Goal: Task Accomplishment & Management: Use online tool/utility

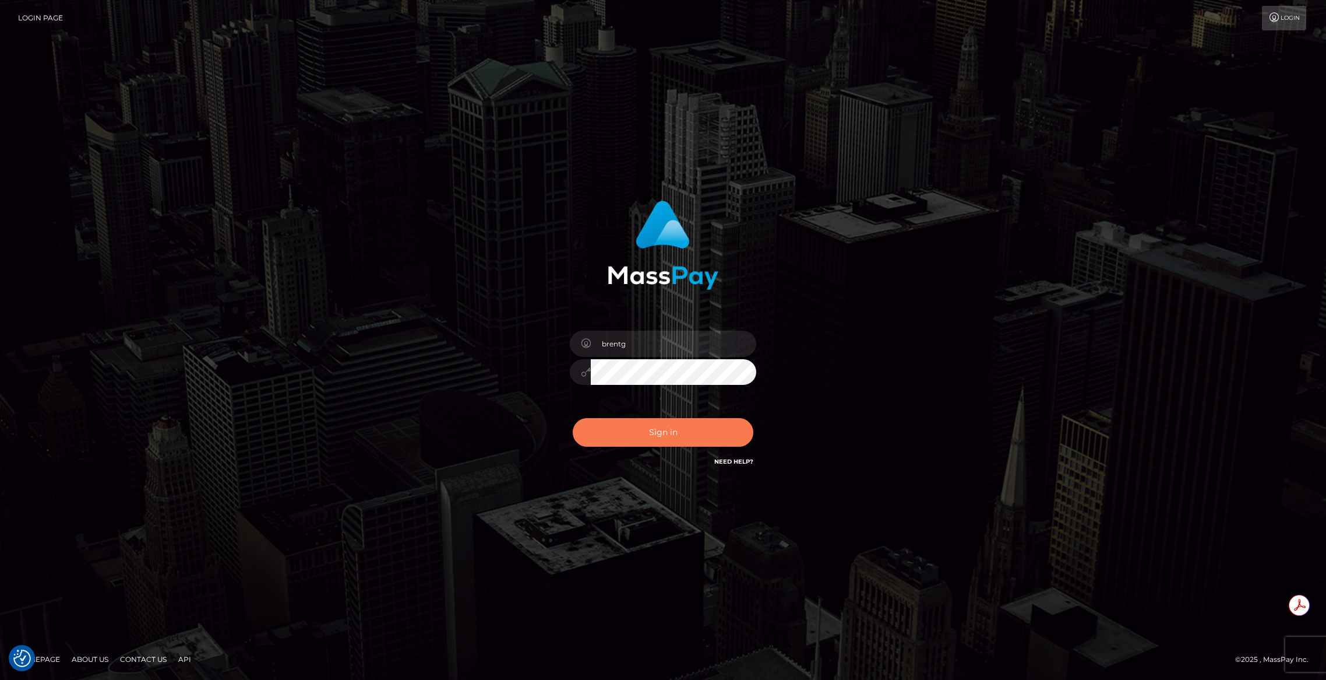
click at [633, 442] on button "Sign in" at bounding box center [663, 432] width 181 height 29
type input "brentg"
click at [607, 437] on button "Sign in" at bounding box center [663, 432] width 181 height 29
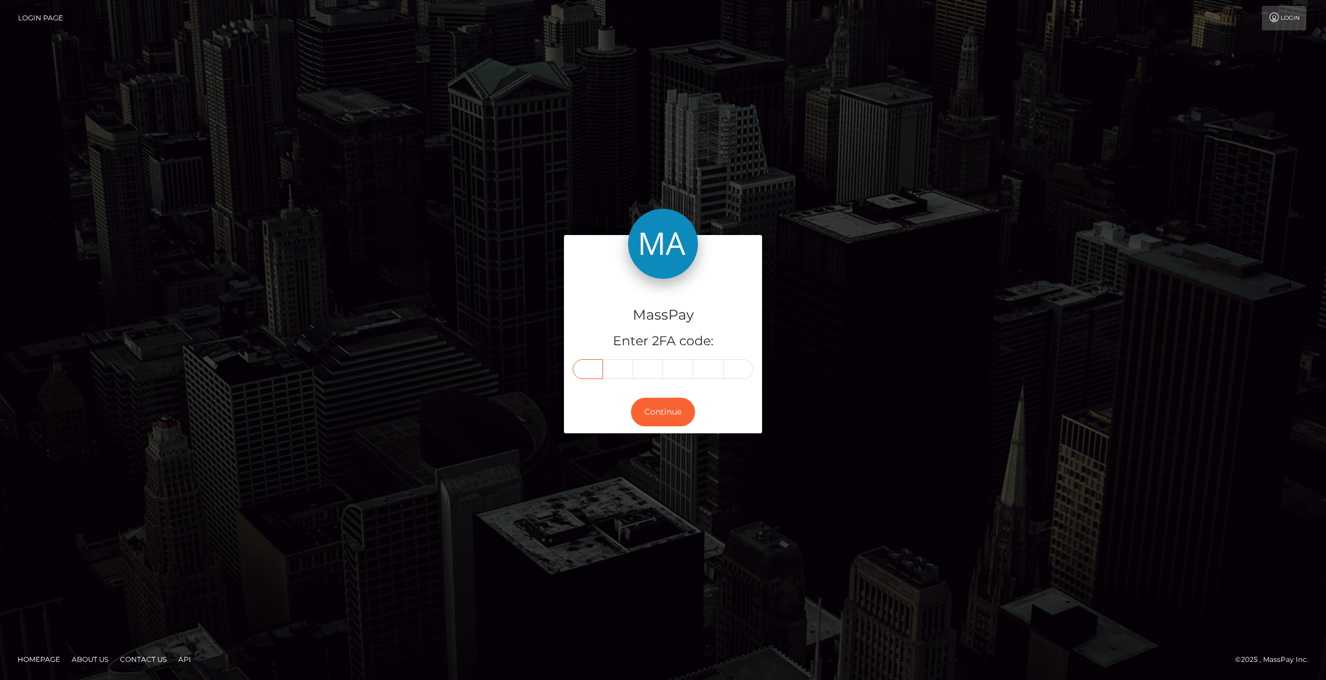
paste input "2"
type input "2"
type input "1"
type input "5"
type input "2"
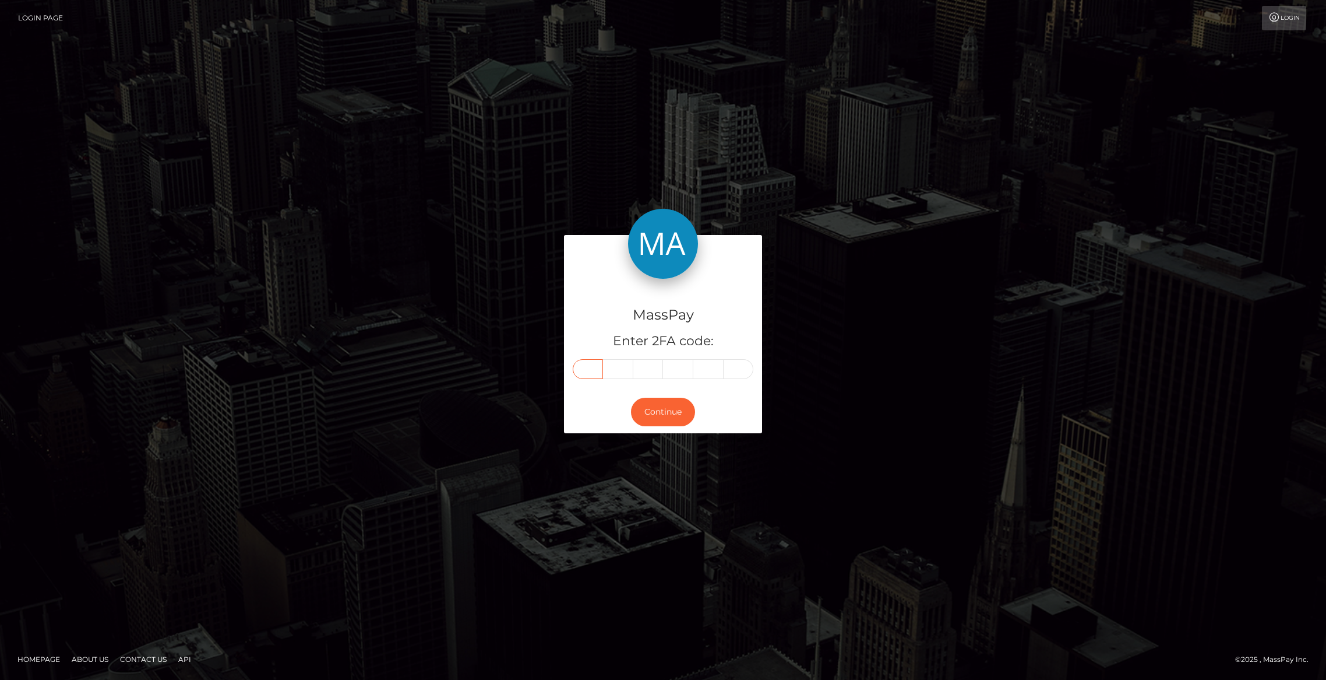
type input "7"
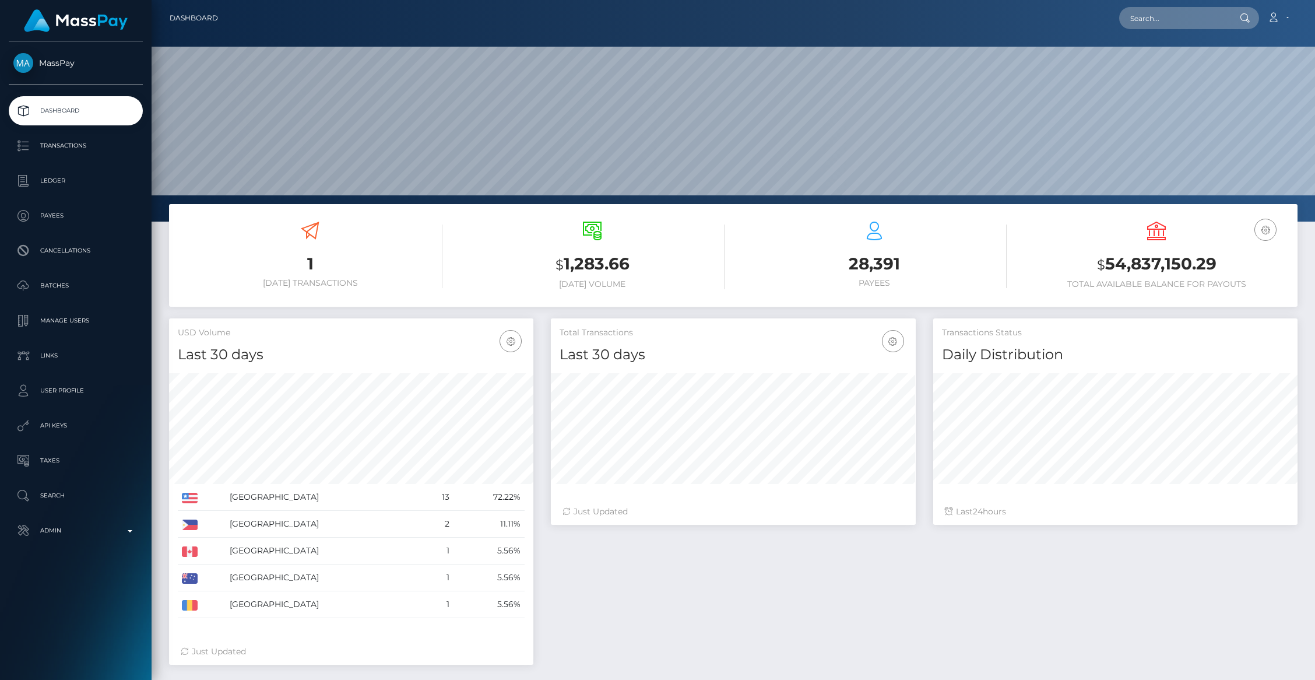
scroll to position [206, 364]
click at [72, 149] on p "Transactions" at bounding box center [75, 145] width 125 height 17
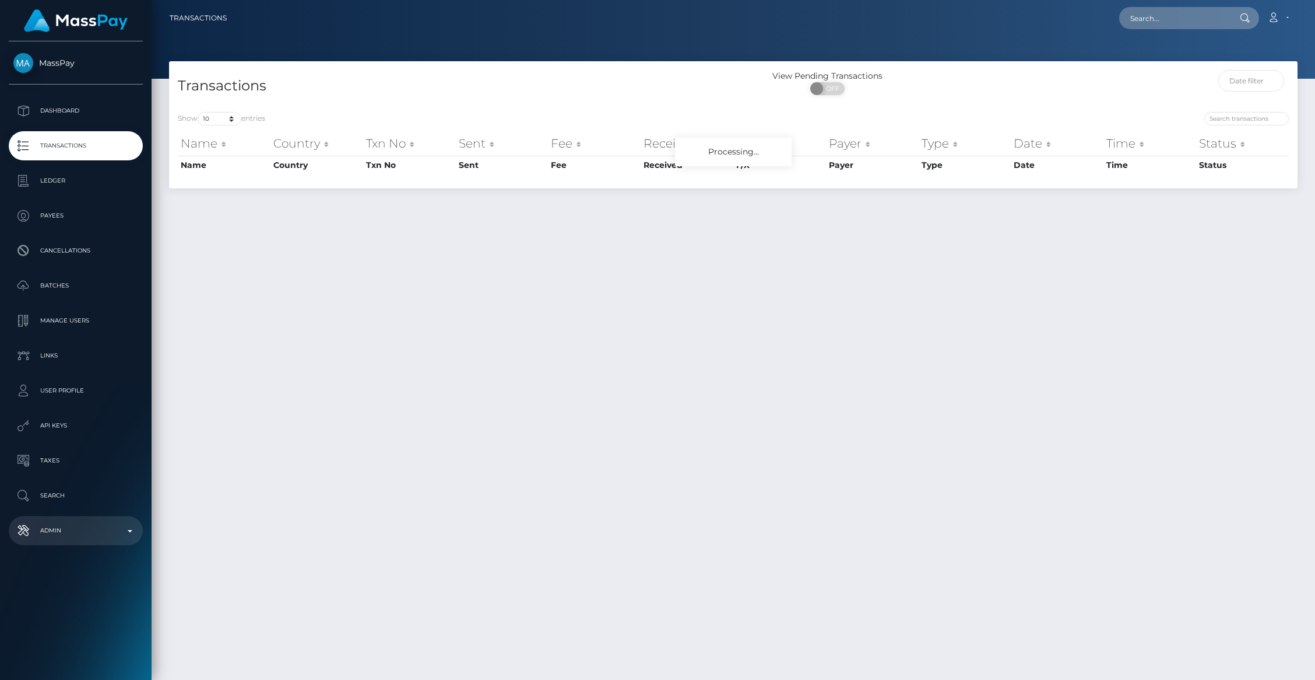
click at [112, 527] on p "Admin" at bounding box center [75, 530] width 125 height 17
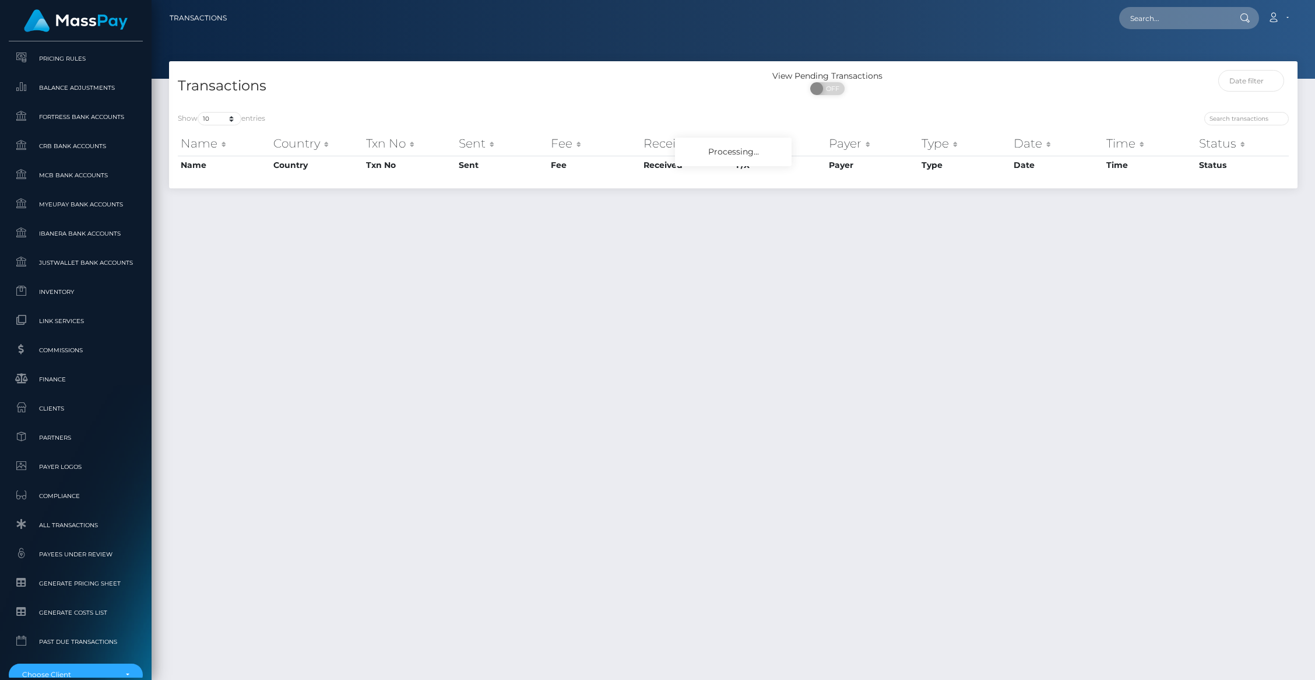
scroll to position [576, 0]
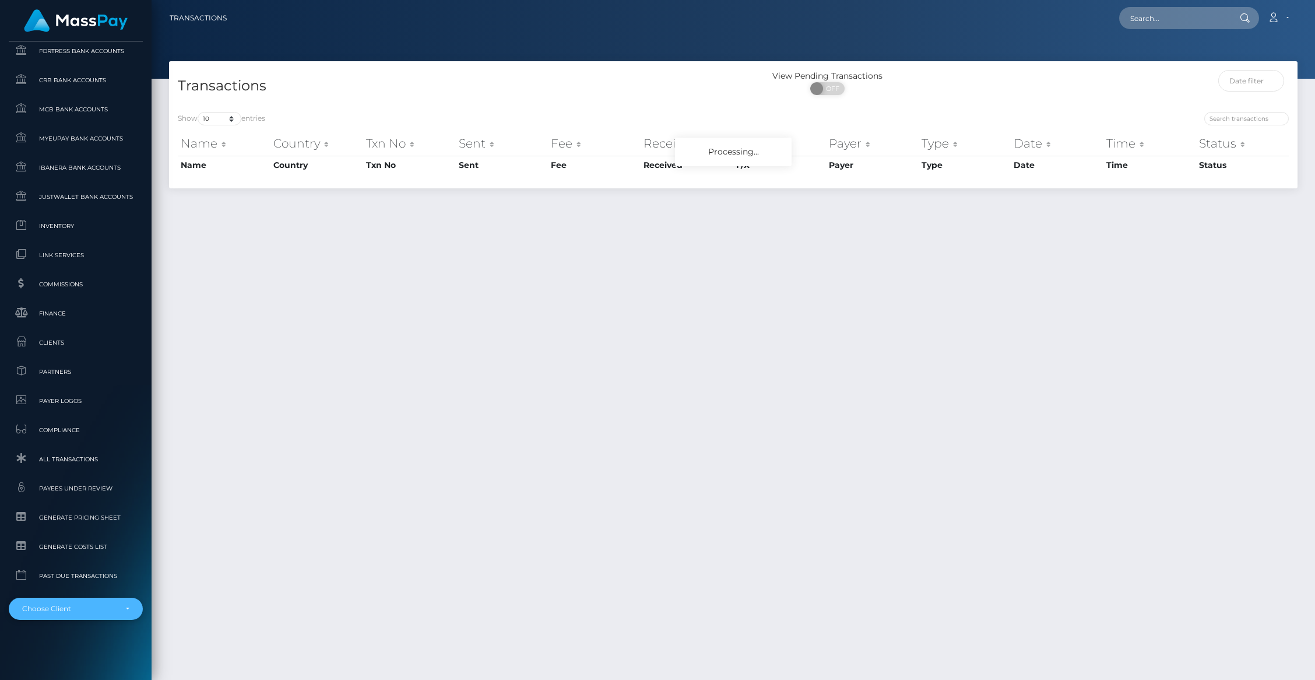
click at [86, 604] on div "Choose Client" at bounding box center [69, 608] width 94 height 9
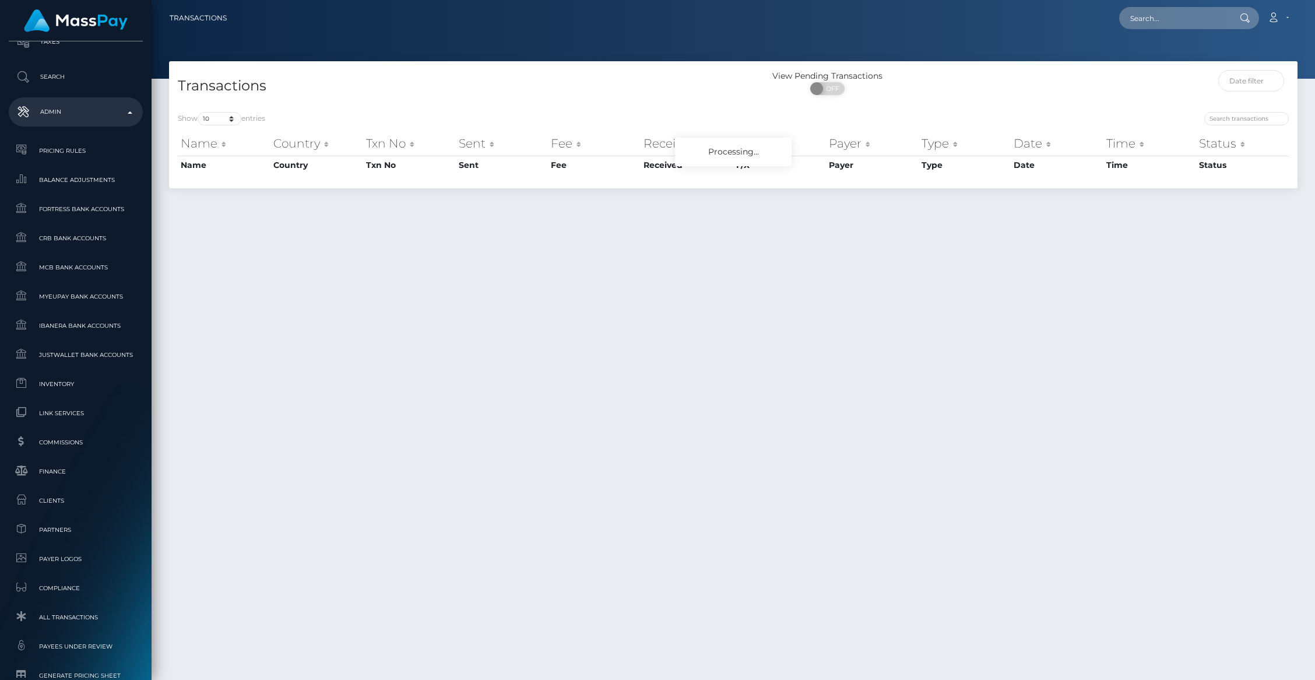
scroll to position [442, 0]
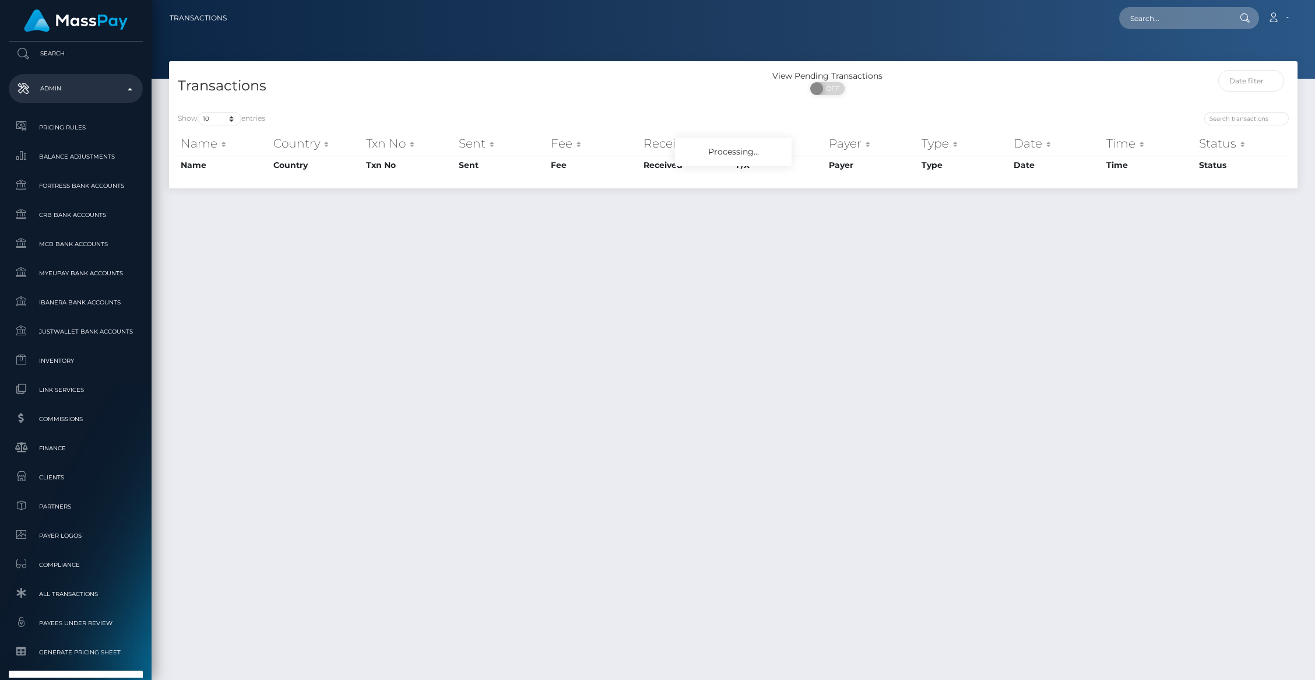
type input "subs"
select select "285"
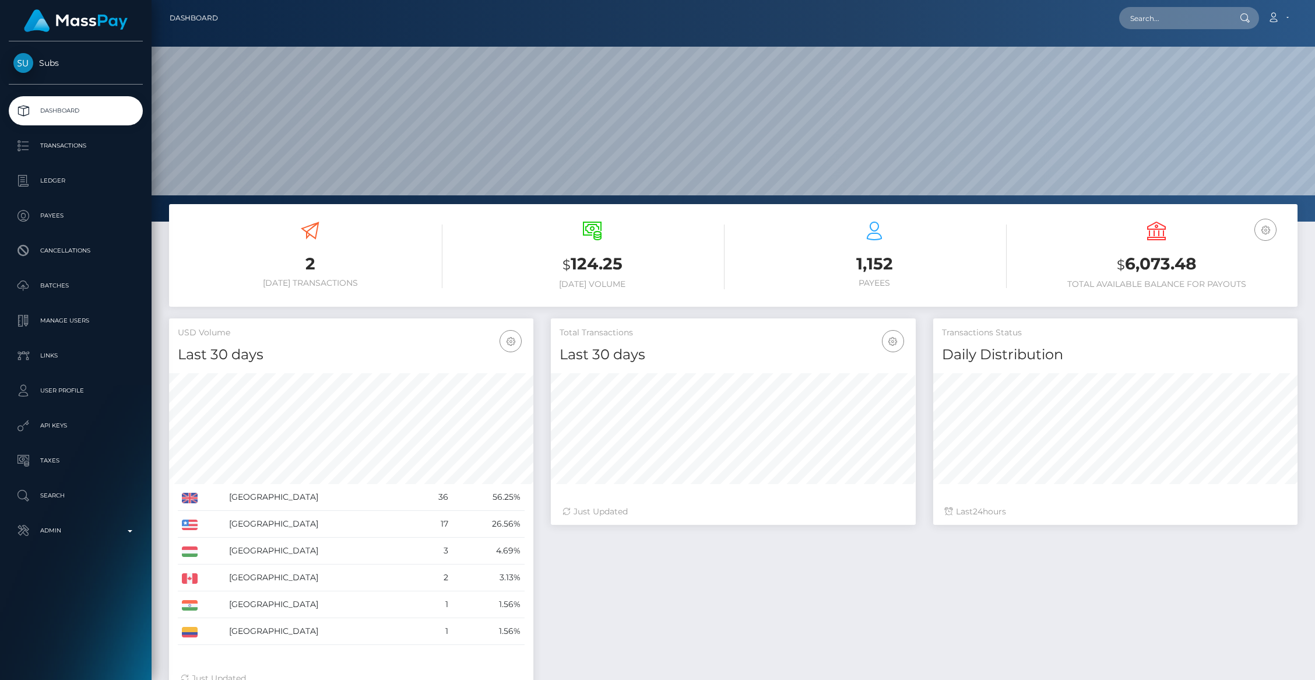
scroll to position [206, 364]
click at [54, 216] on p "Payees" at bounding box center [75, 215] width 125 height 17
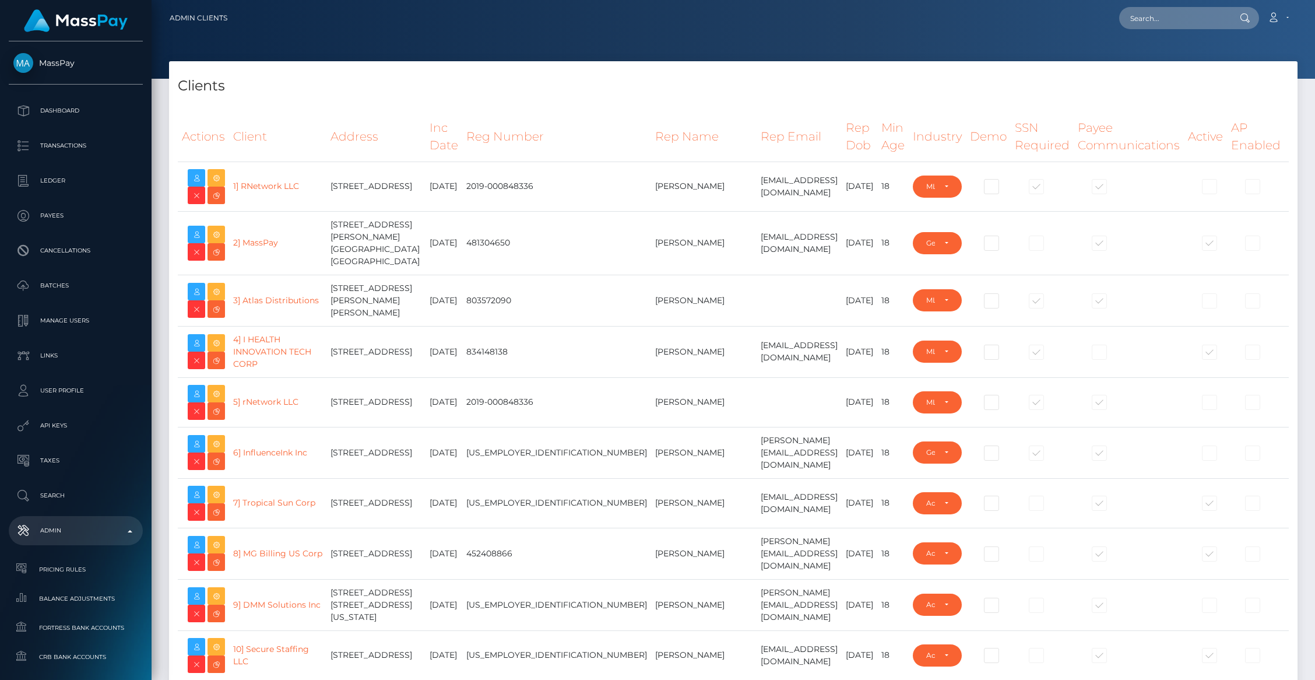
select select "223"
click at [756, 376] on td "[EMAIL_ADDRESS][DOMAIN_NAME]" at bounding box center [798, 351] width 85 height 51
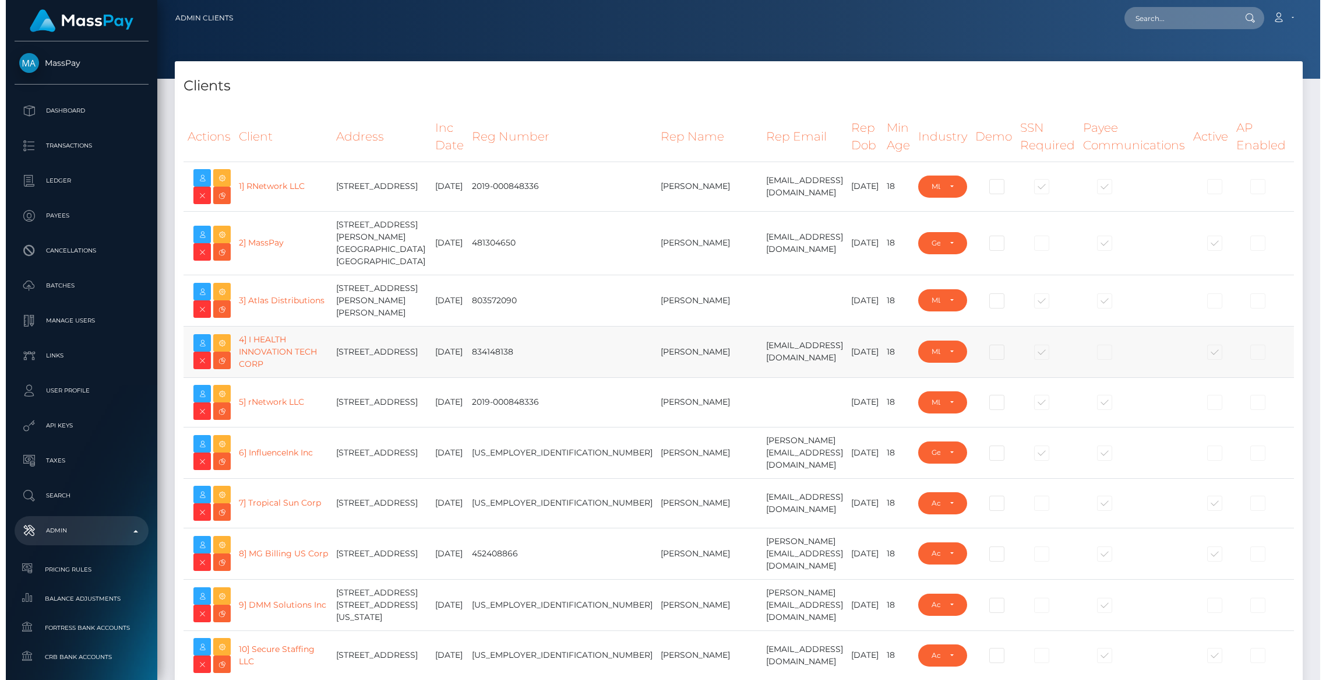
scroll to position [15719, 0]
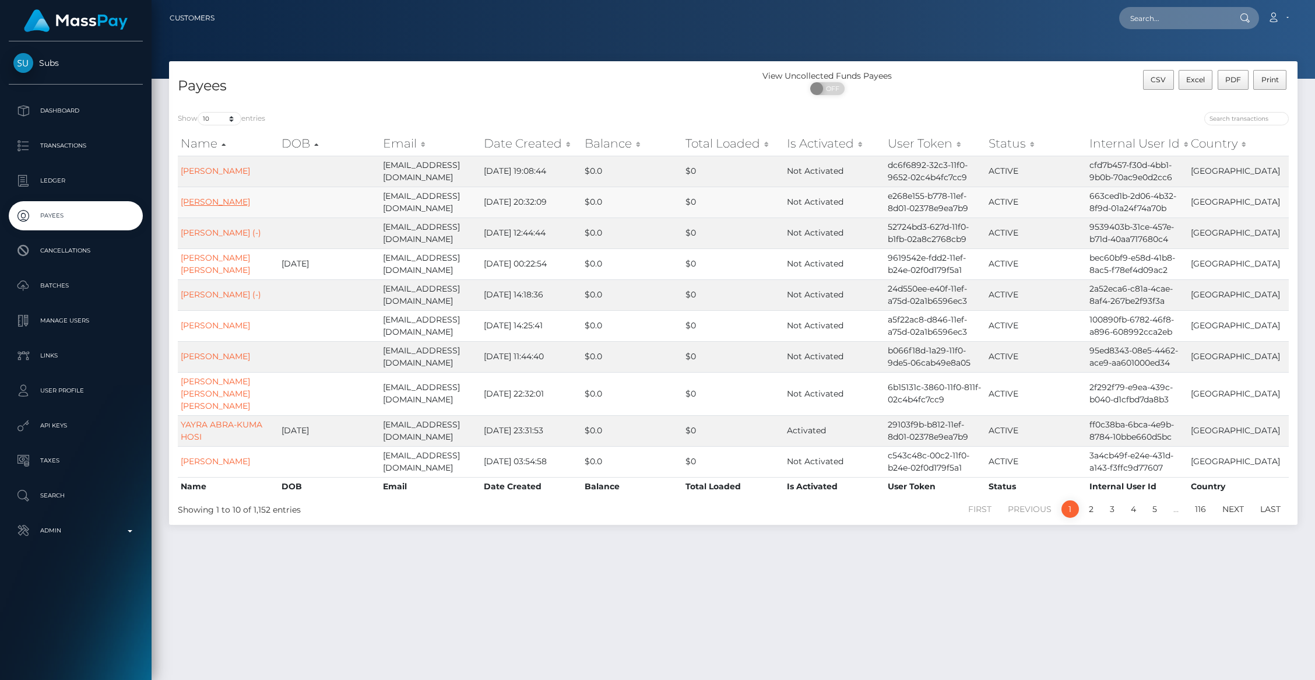
click at [202, 202] on link "[PERSON_NAME]" at bounding box center [215, 201] width 69 height 10
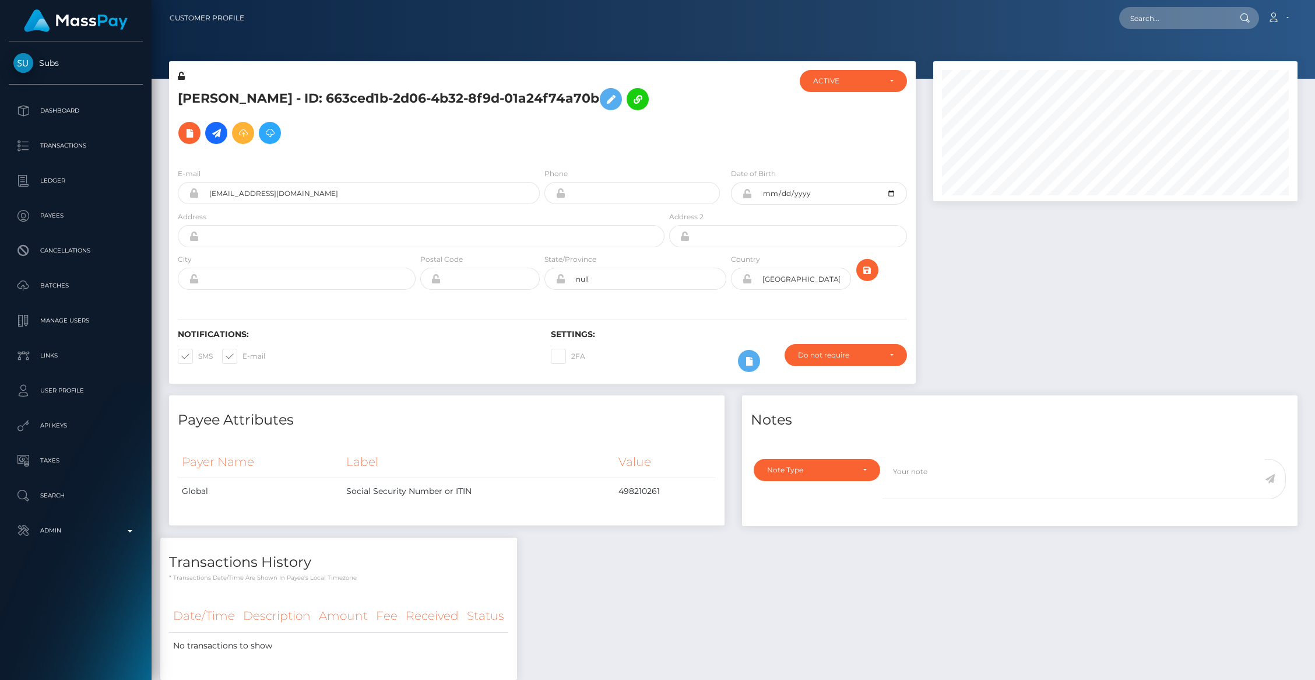
scroll to position [140, 364]
click at [209, 133] on icon at bounding box center [216, 133] width 14 height 15
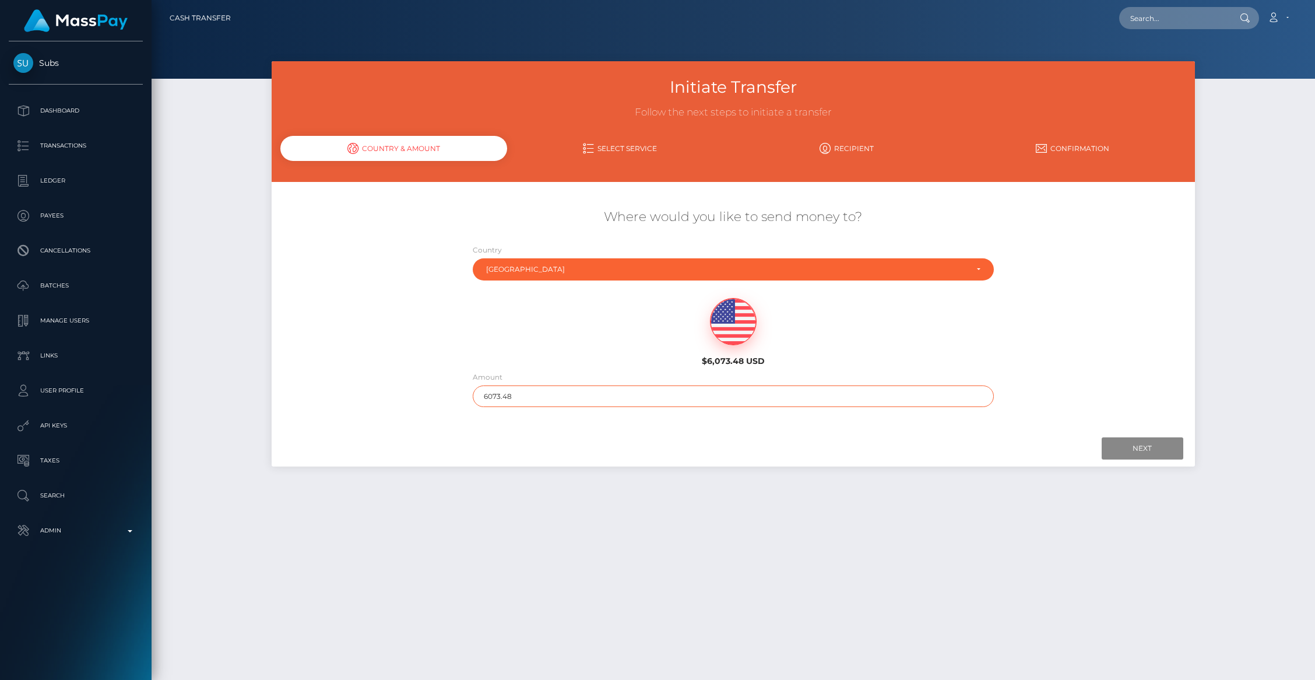
drag, startPoint x: 498, startPoint y: 393, endPoint x: 619, endPoint y: 396, distance: 121.3
click at [619, 396] on input "6073.48" at bounding box center [733, 396] width 521 height 22
type input "607"
click at [1123, 460] on div "Next Finish Previous" at bounding box center [733, 448] width 923 height 36
click at [1123, 452] on input "Next" at bounding box center [1142, 448] width 82 height 22
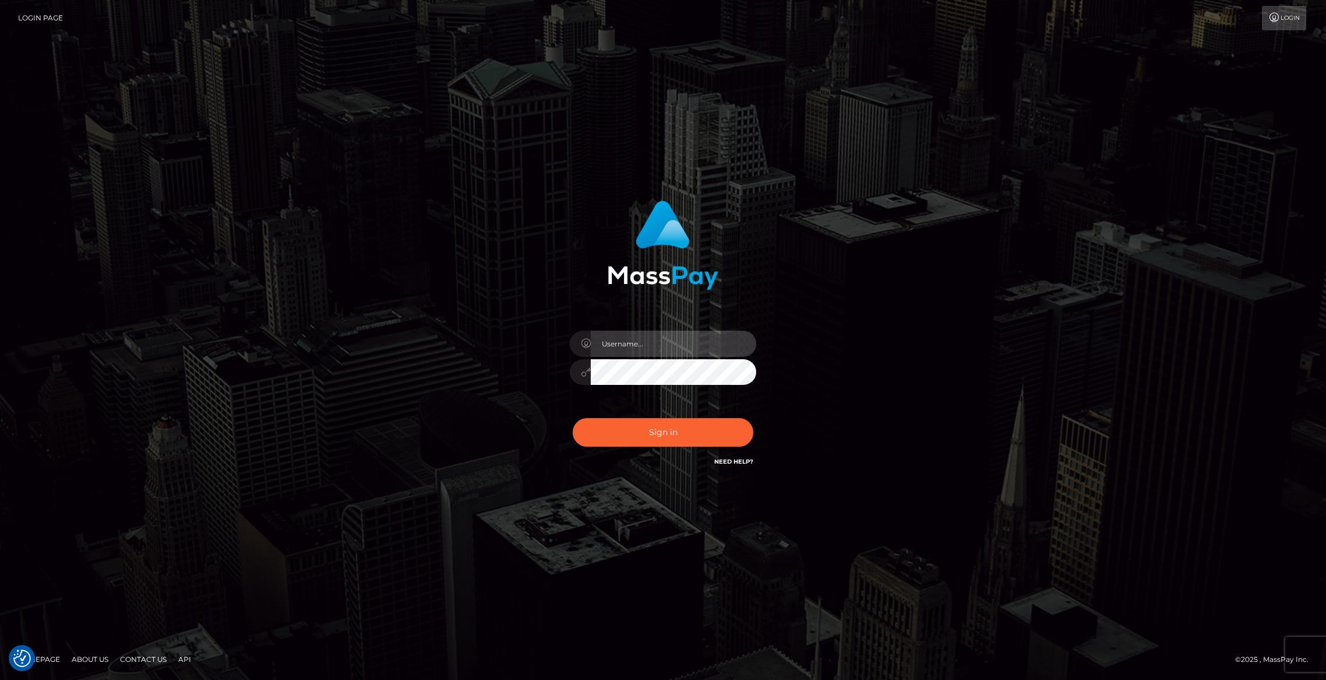
type input "brentg"
